Goal: Find specific page/section: Find specific page/section

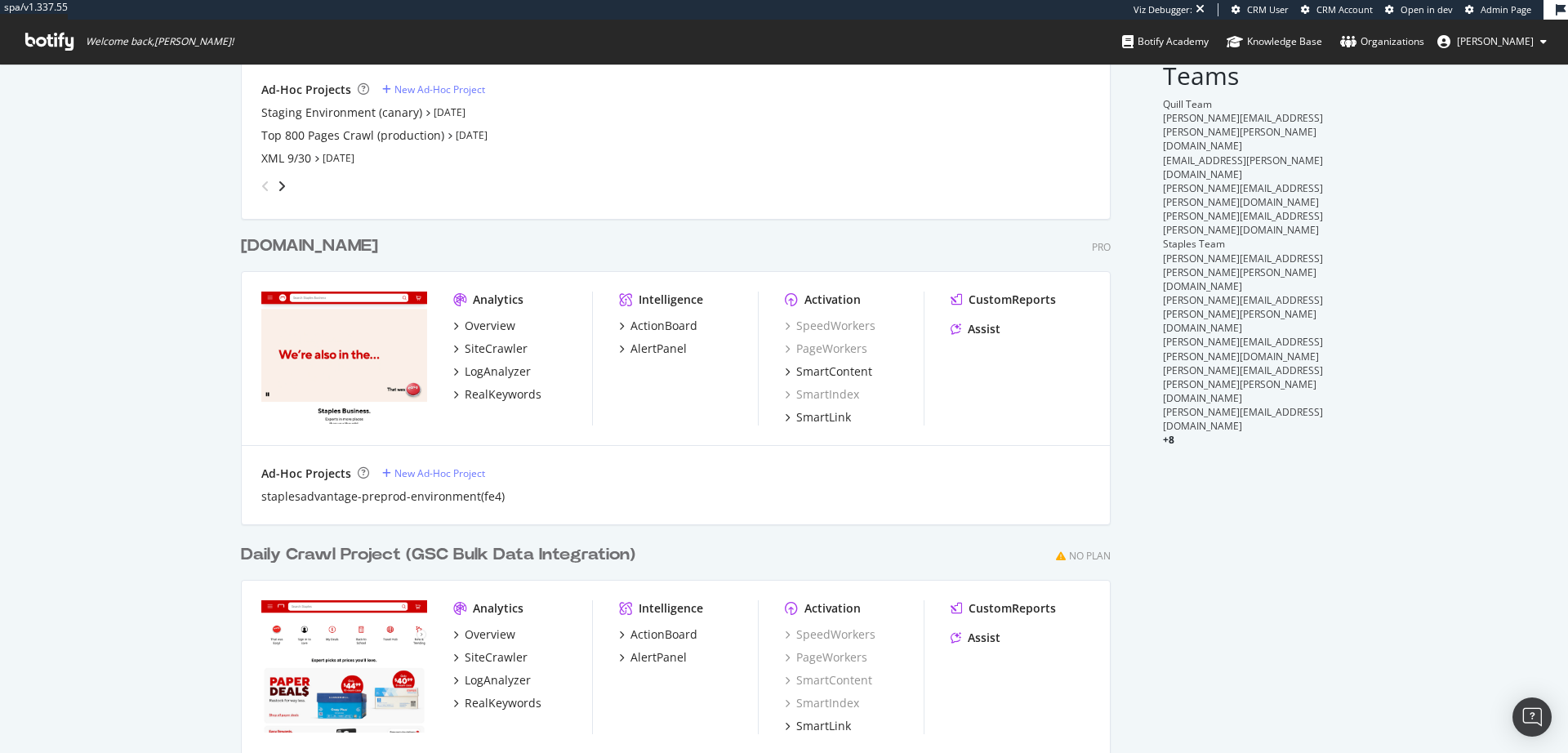
scroll to position [294, 0]
click at [340, 239] on div "[DOMAIN_NAME]" at bounding box center [309, 243] width 137 height 24
